Goal: Check status: Check status

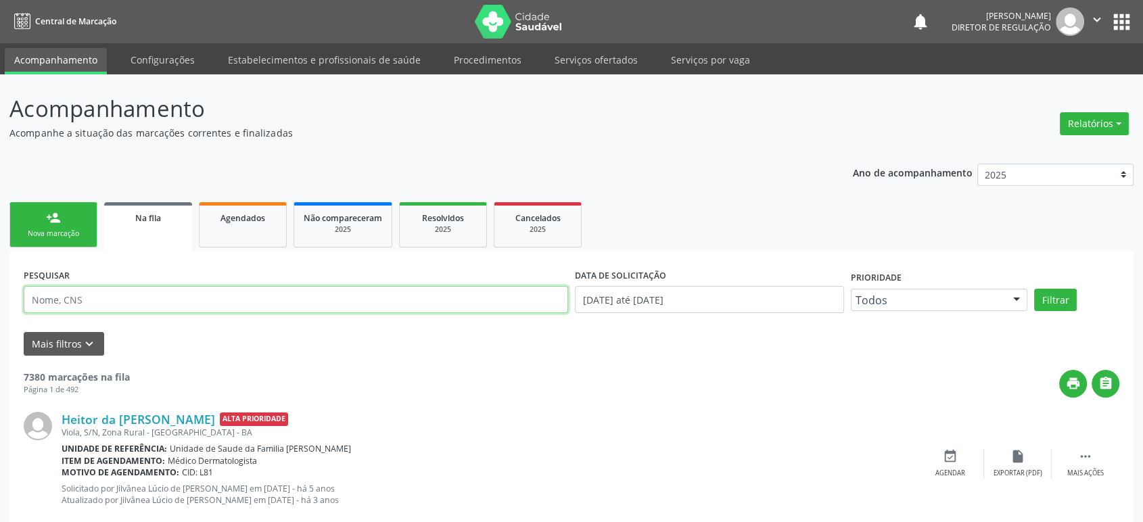
click at [120, 293] on input "text" at bounding box center [296, 299] width 544 height 27
type input "[PERSON_NAME]"
click at [1034, 289] on button "Filtrar" at bounding box center [1055, 300] width 43 height 23
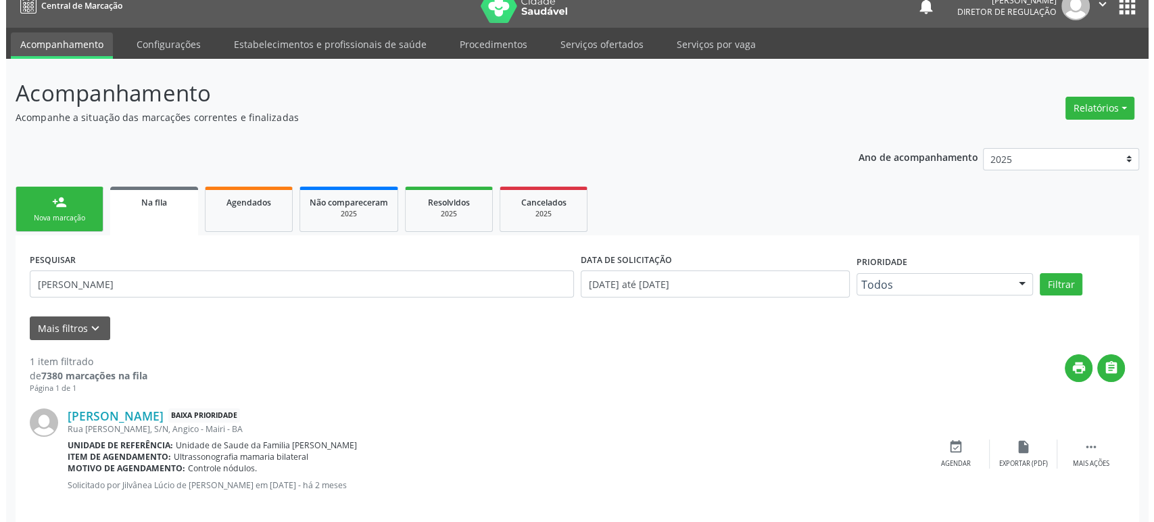
scroll to position [30, 0]
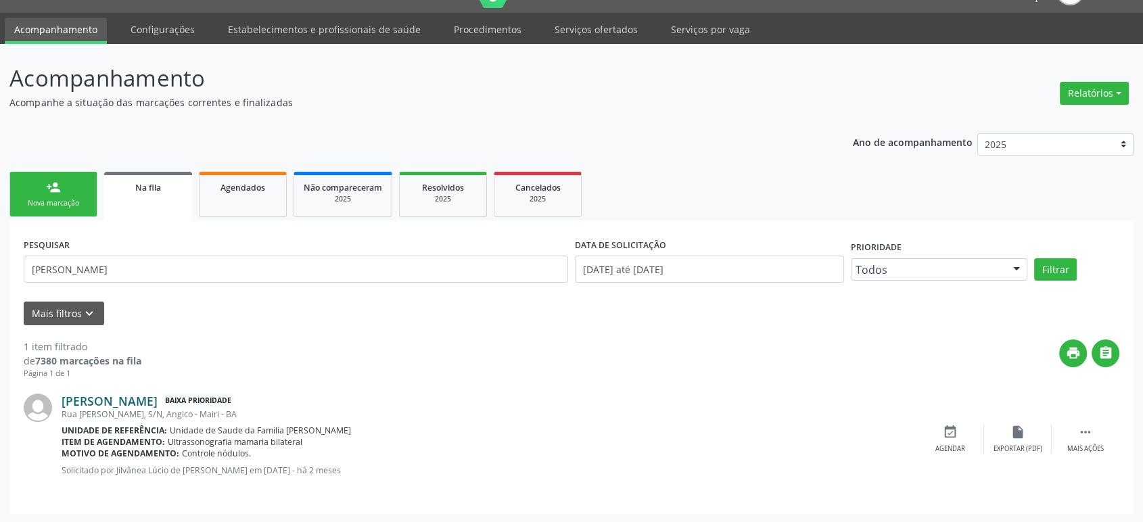
click at [158, 404] on link "[PERSON_NAME]" at bounding box center [110, 401] width 96 height 15
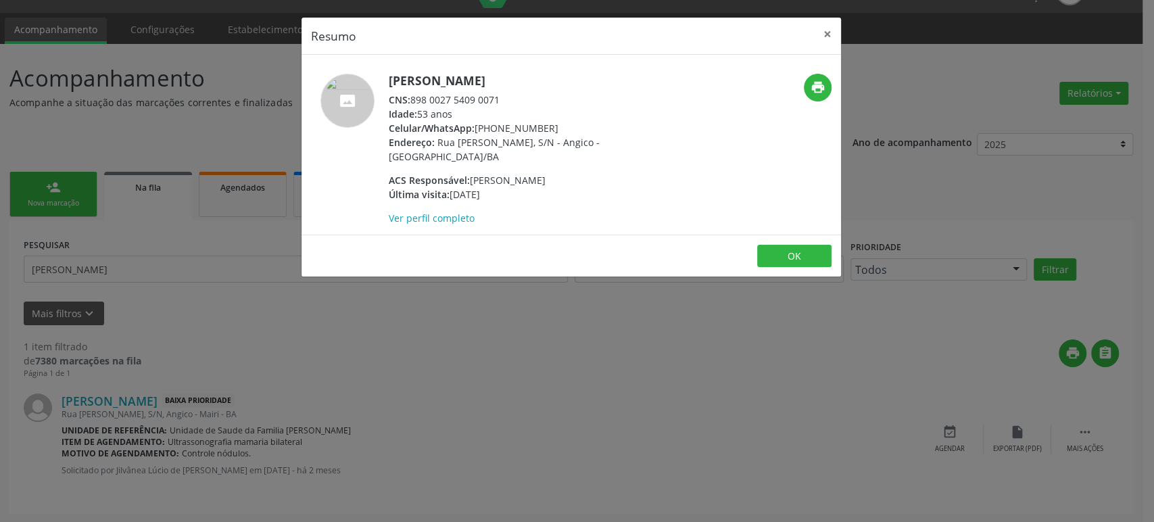
drag, startPoint x: 390, startPoint y: 78, endPoint x: 554, endPoint y: 83, distance: 164.4
click at [554, 83] on h5 "[PERSON_NAME]" at bounding box center [520, 81] width 263 height 14
copy h5 "[PERSON_NAME]"
click at [469, 87] on h5 "[PERSON_NAME]" at bounding box center [520, 81] width 263 height 14
click at [467, 87] on h5 "[PERSON_NAME]" at bounding box center [520, 81] width 263 height 14
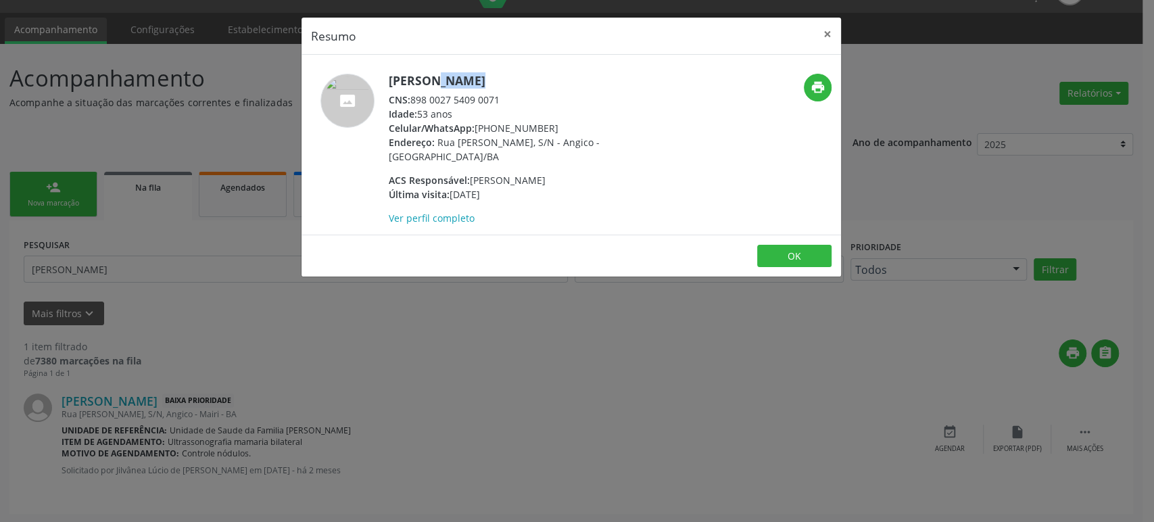
click at [467, 87] on h5 "[PERSON_NAME]" at bounding box center [520, 81] width 263 height 14
click at [430, 346] on div "Resumo × [PERSON_NAME] CNS: 898 0027 5409 0071 Idade: 53 anos Celular/WhatsApp:…" at bounding box center [577, 261] width 1154 height 522
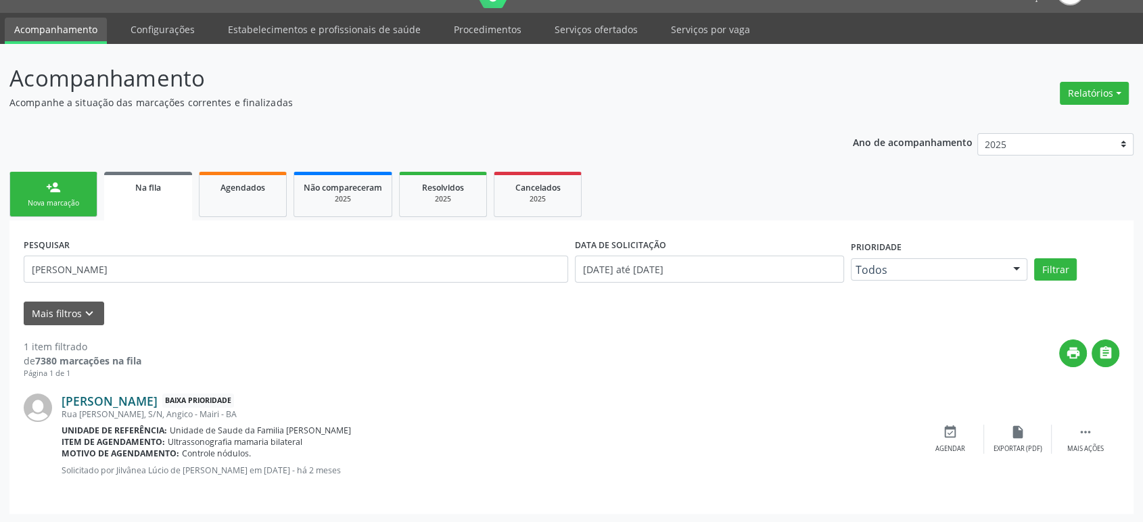
click at [123, 397] on link "[PERSON_NAME]" at bounding box center [110, 401] width 96 height 15
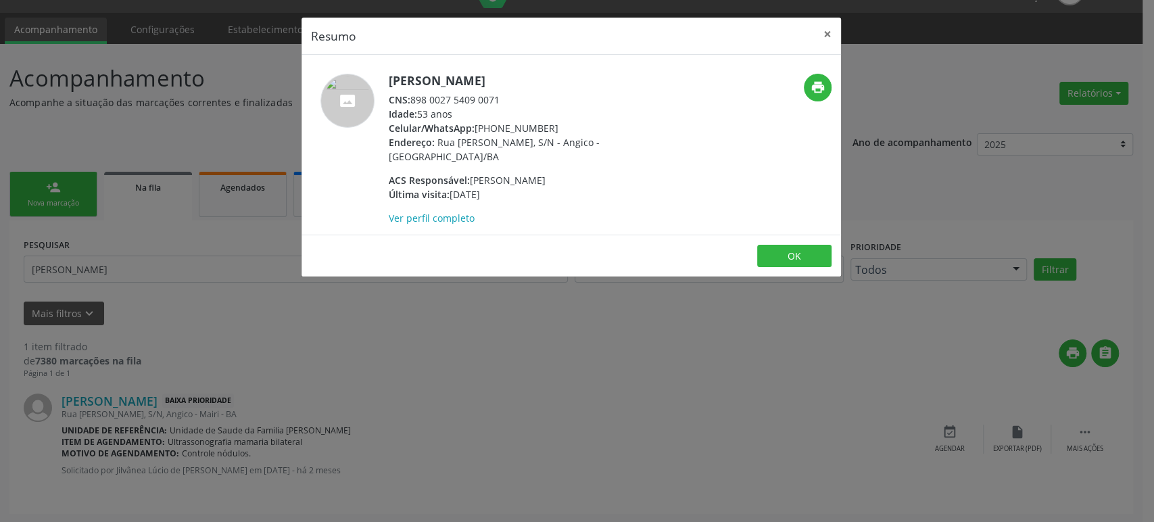
click at [458, 78] on h5 "[PERSON_NAME]" at bounding box center [520, 81] width 263 height 14
copy div "[PERSON_NAME]"
drag, startPoint x: 193, startPoint y: 404, endPoint x: 636, endPoint y: 400, distance: 442.3
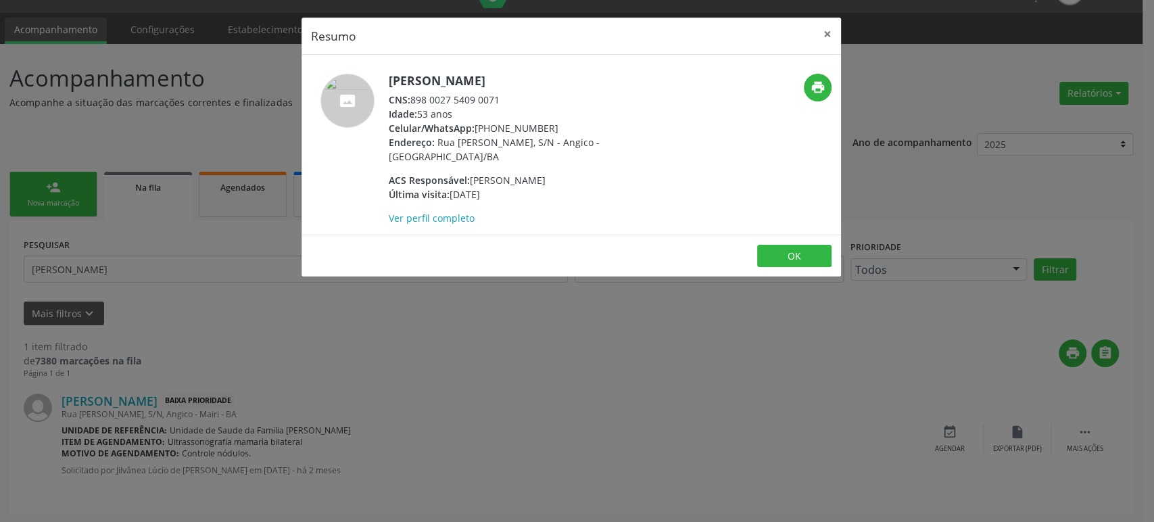
click at [195, 404] on div "Resumo × [PERSON_NAME] CNS: 898 0027 5409 0071 Idade: 53 anos Celular/WhatsApp:…" at bounding box center [577, 261] width 1154 height 522
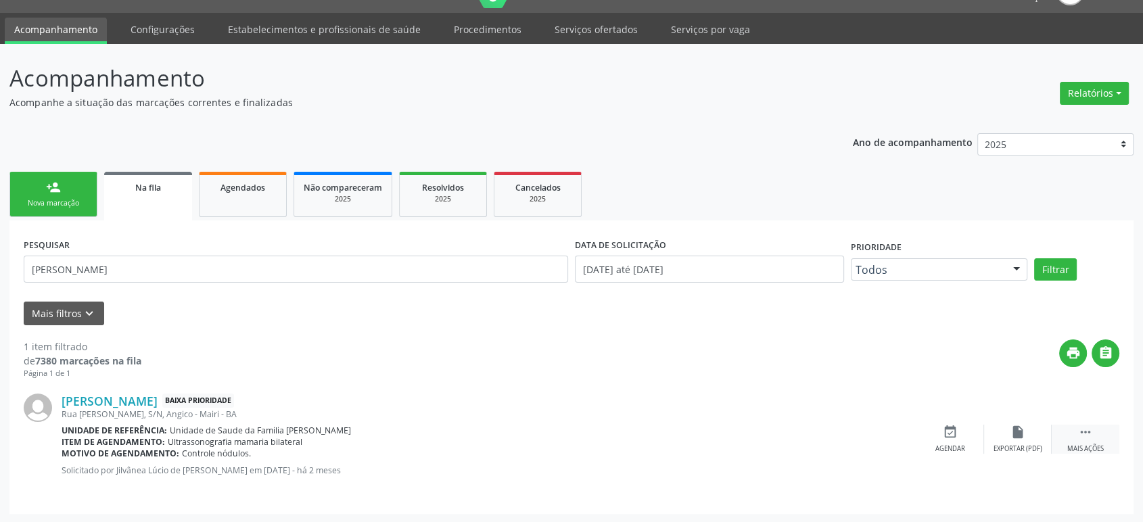
click at [1081, 429] on icon "" at bounding box center [1085, 432] width 15 height 15
click at [951, 438] on div "cancel Cancelar" at bounding box center [950, 439] width 68 height 29
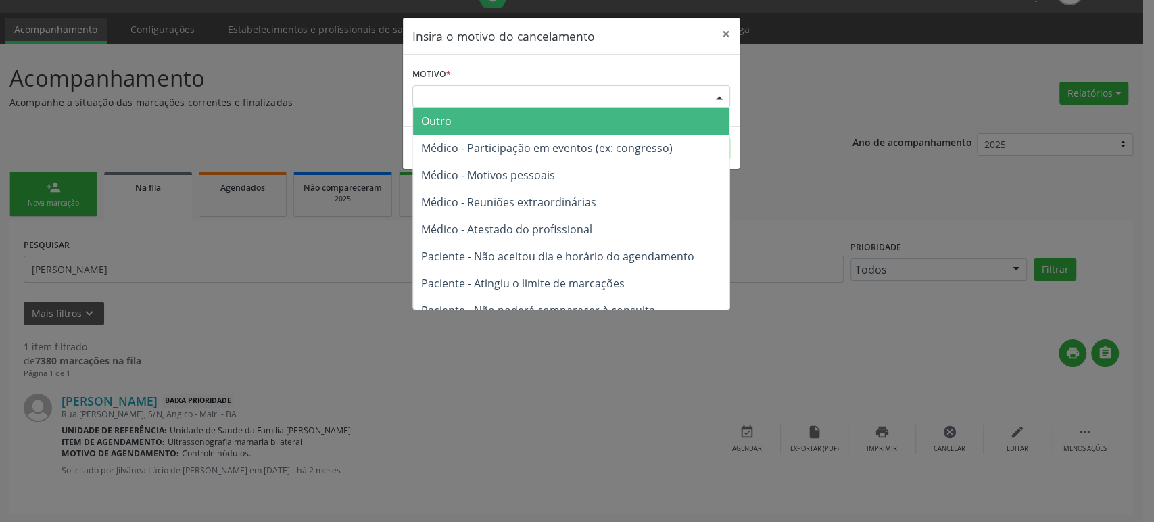
click at [530, 97] on div "Escolha o motivo" at bounding box center [571, 96] width 318 height 23
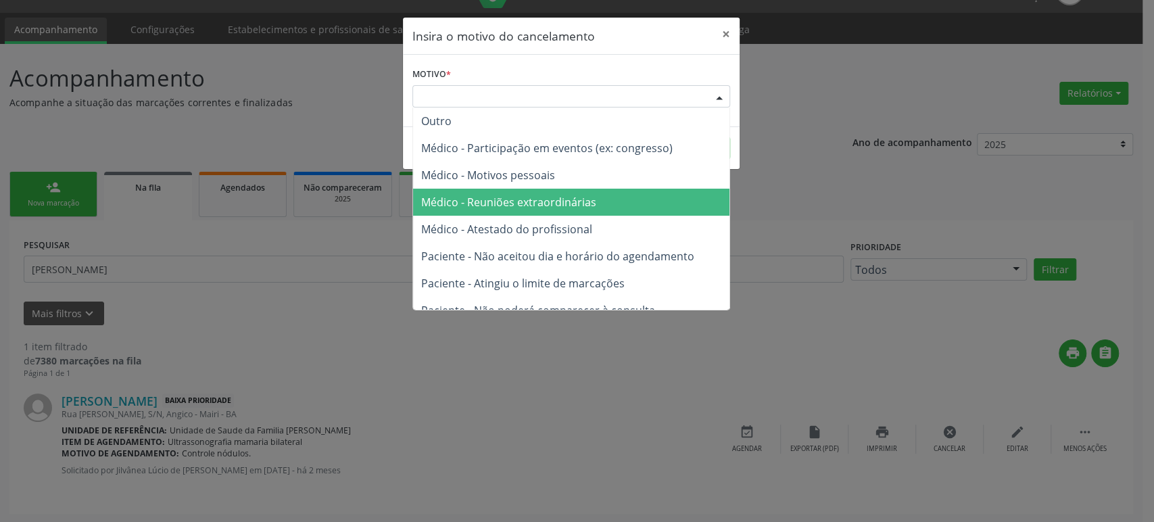
click at [563, 233] on span "Médico - Atestado do profissional" at bounding box center [506, 229] width 171 height 15
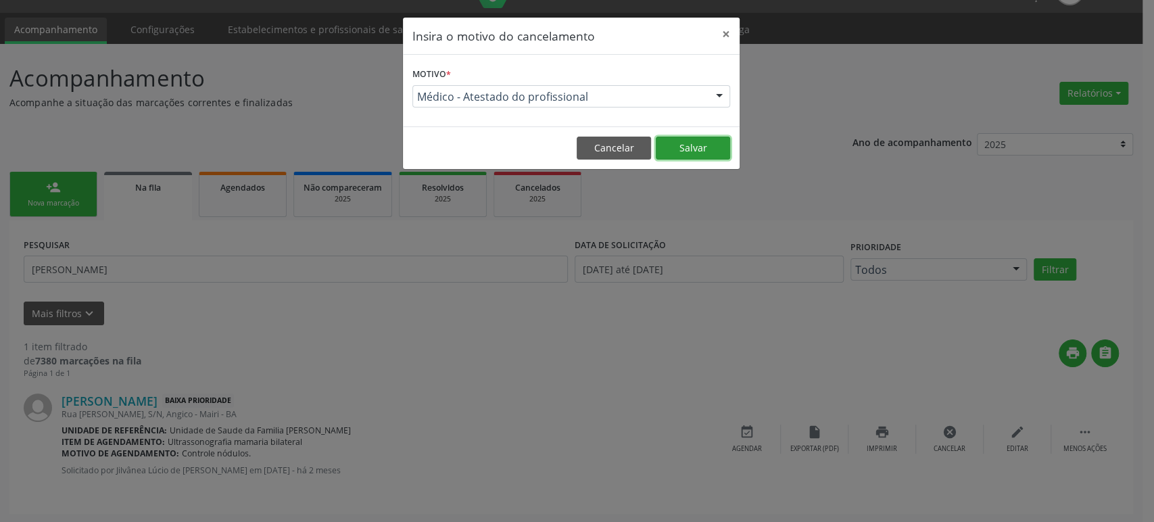
click at [703, 144] on button "Salvar" at bounding box center [693, 148] width 74 height 23
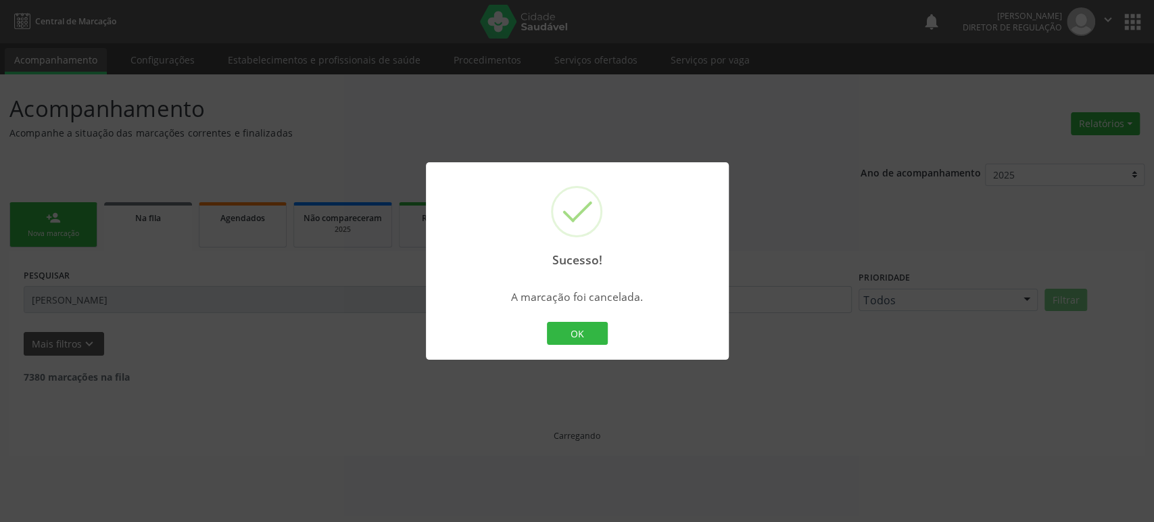
scroll to position [0, 0]
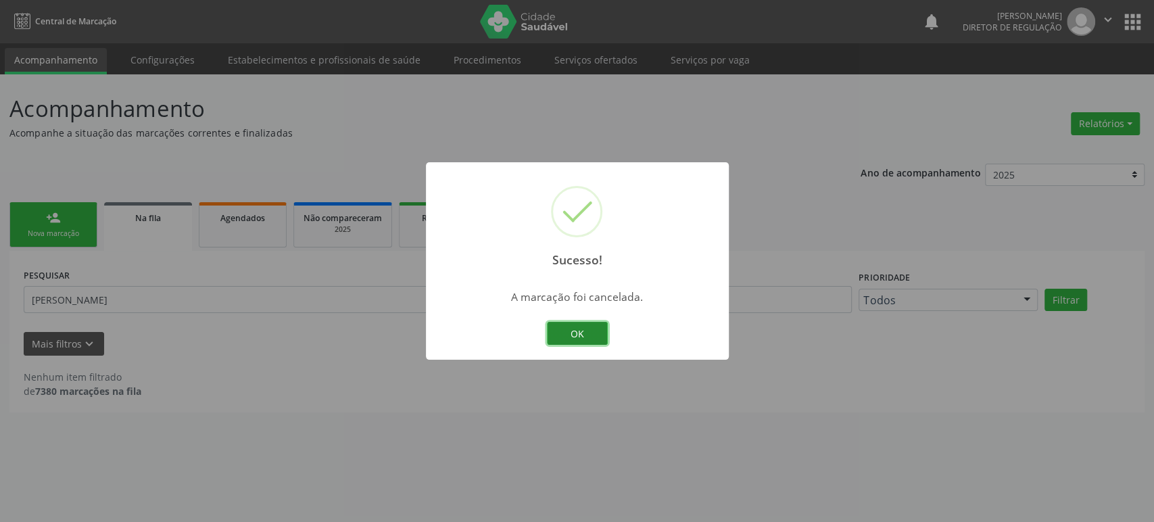
click at [577, 331] on button "OK" at bounding box center [577, 333] width 61 height 23
